Goal: Find specific page/section: Find specific page/section

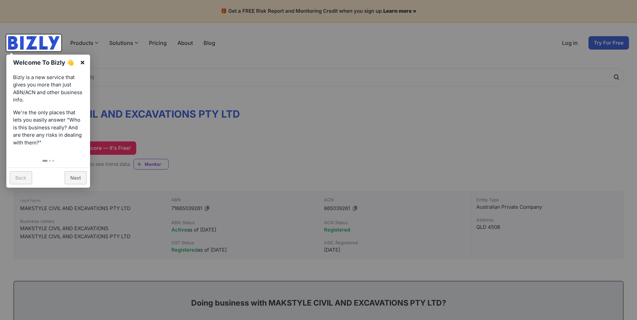
click at [82, 60] on link "×" at bounding box center [82, 62] width 15 height 15
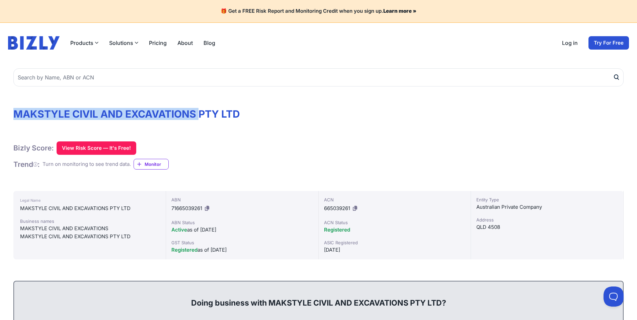
drag, startPoint x: 14, startPoint y: 111, endPoint x: 200, endPoint y: 118, distance: 186.0
click at [200, 118] on h1 "MAKSTYLE CIVIL AND EXCAVATIONS PTY LTD" at bounding box center [318, 114] width 610 height 12
copy h1 "MAKSTYLE CIVIL AND EXCAVATIONS"
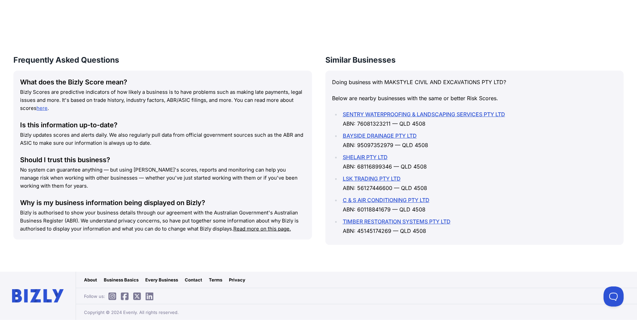
scroll to position [880, 0]
click at [187, 284] on div "About Business Basics Every Business Contact Terms Privacy" at bounding box center [356, 280] width 561 height 16
click at [192, 281] on link "Contact" at bounding box center [193, 279] width 17 height 7
